Goal: Information Seeking & Learning: Learn about a topic

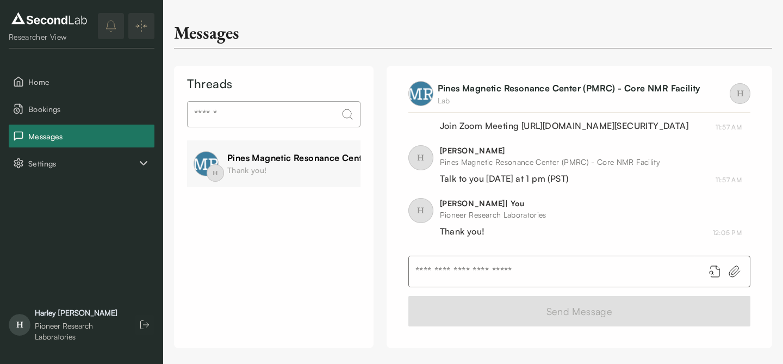
scroll to position [625, 0]
click at [58, 317] on div "[PERSON_NAME]" at bounding box center [79, 312] width 89 height 11
click at [51, 86] on span "Home" at bounding box center [89, 81] width 122 height 11
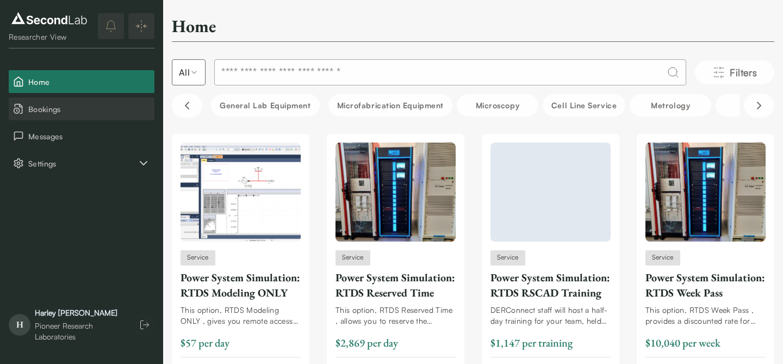
click at [58, 115] on button "Bookings" at bounding box center [82, 108] width 146 height 23
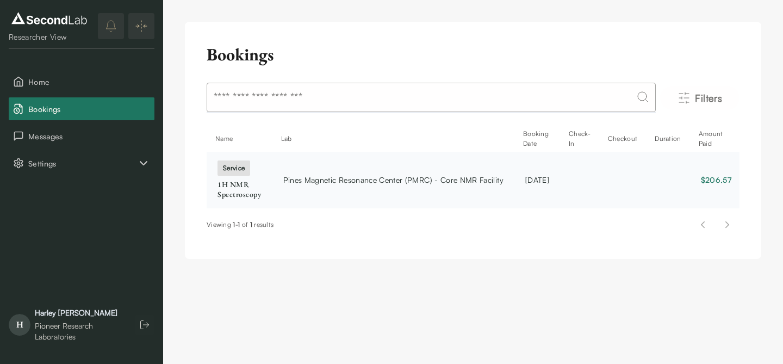
click at [313, 177] on span "Pines Magnetic Resonance Center (PMRC) - Core NMR Facility" at bounding box center [393, 179] width 220 height 11
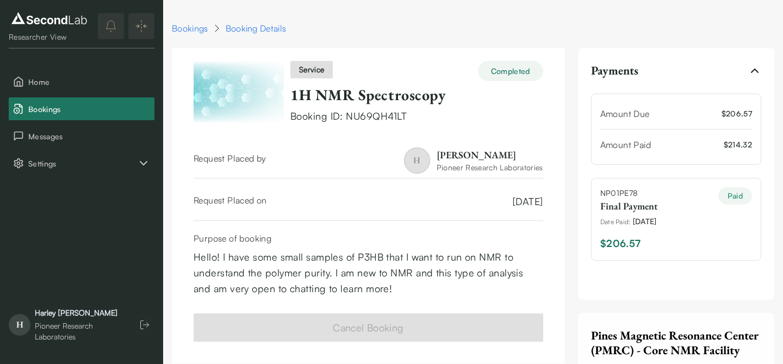
click at [387, 96] on link "1H NMR Spectroscopy" at bounding box center [367, 95] width 155 height 20
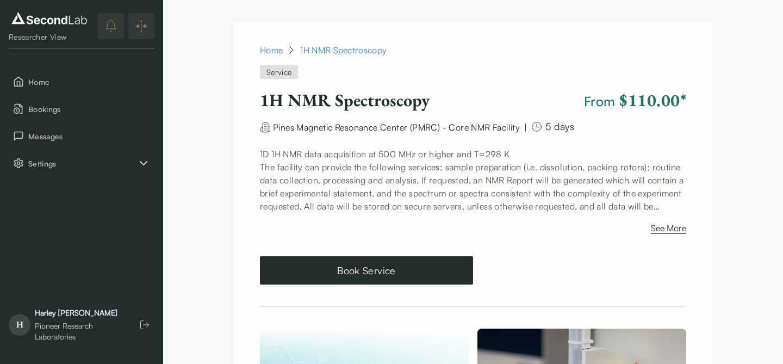
click at [372, 187] on p "The facility can provide the following services: sample preparation (i.e. disso…" at bounding box center [473, 186] width 426 height 52
click at [396, 178] on p "The facility can provide the following services: sample preparation (i.e. disso…" at bounding box center [473, 186] width 426 height 52
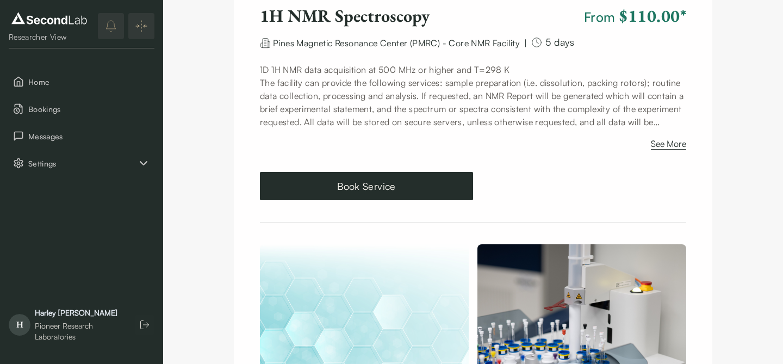
scroll to position [101, 0]
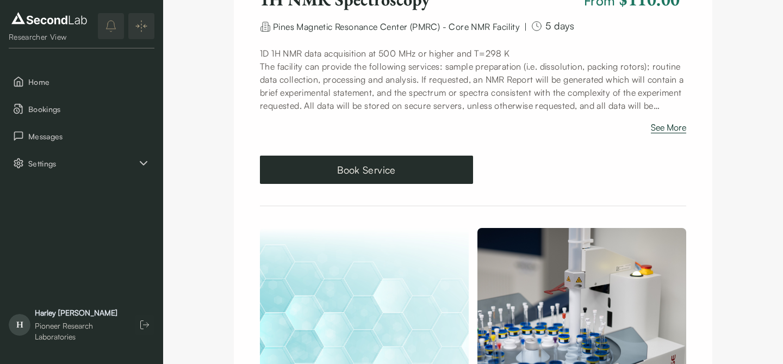
click at [672, 128] on button "See More" at bounding box center [668, 129] width 35 height 17
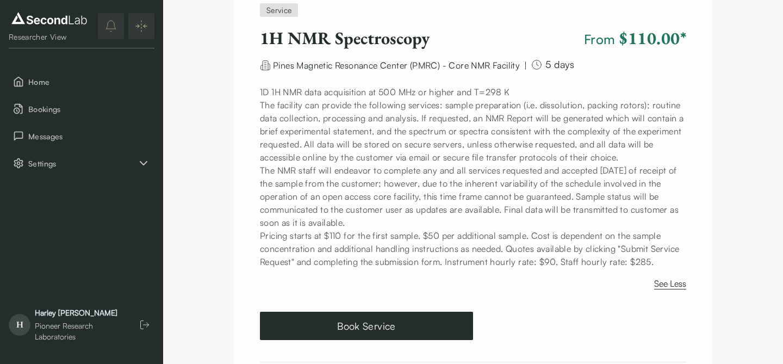
scroll to position [57, 0]
